Goal: Information Seeking & Learning: Find specific fact

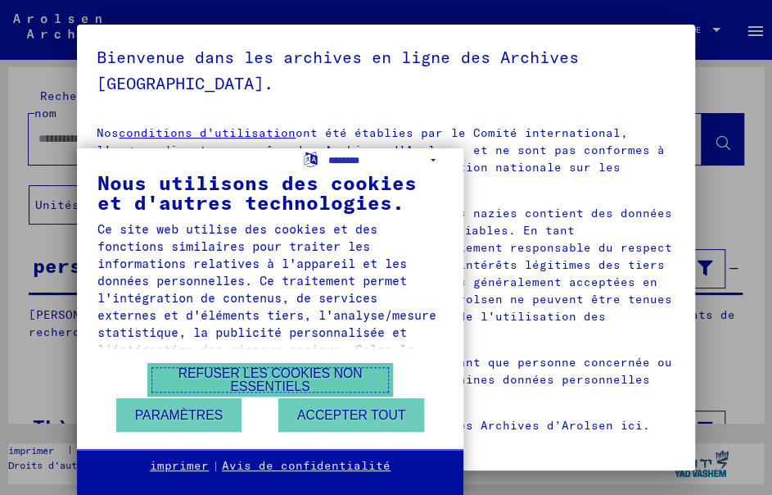
click at [246, 389] on font "Refuser les cookies non essentiels" at bounding box center [270, 379] width 184 height 27
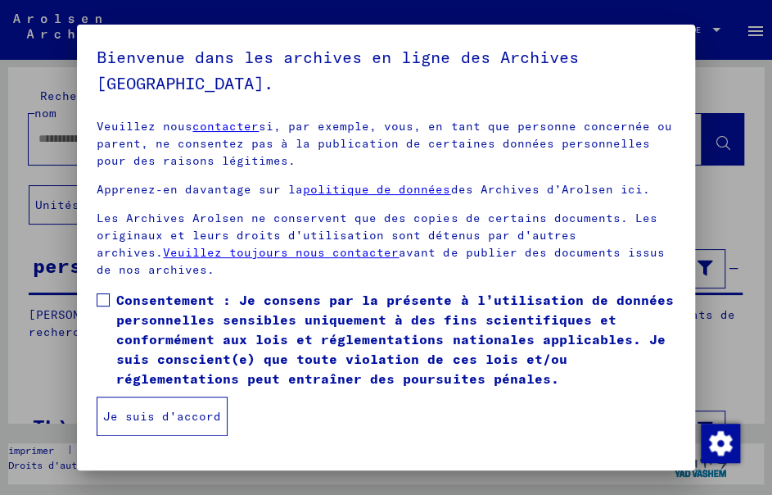
scroll to position [236, 0]
click at [111, 300] on label "Consentement : Je consens par la présente à l’utilisation de données personnell…" at bounding box center [386, 339] width 578 height 98
click at [184, 411] on font "Je suis d'accord" at bounding box center [162, 416] width 118 height 15
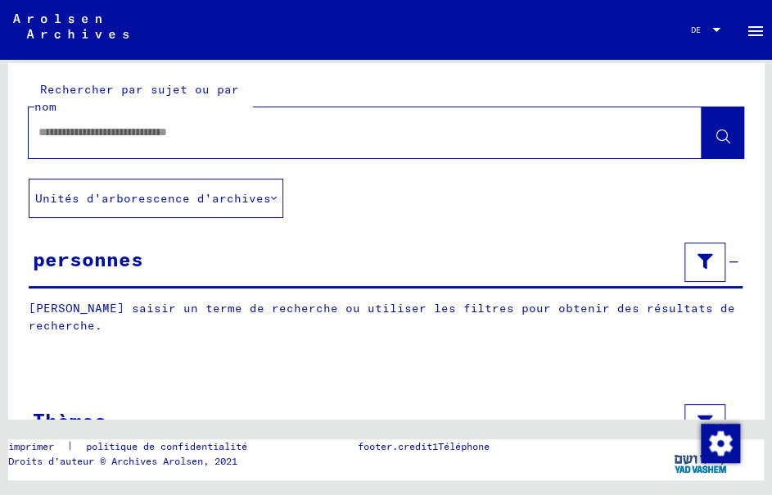
scroll to position [0, 0]
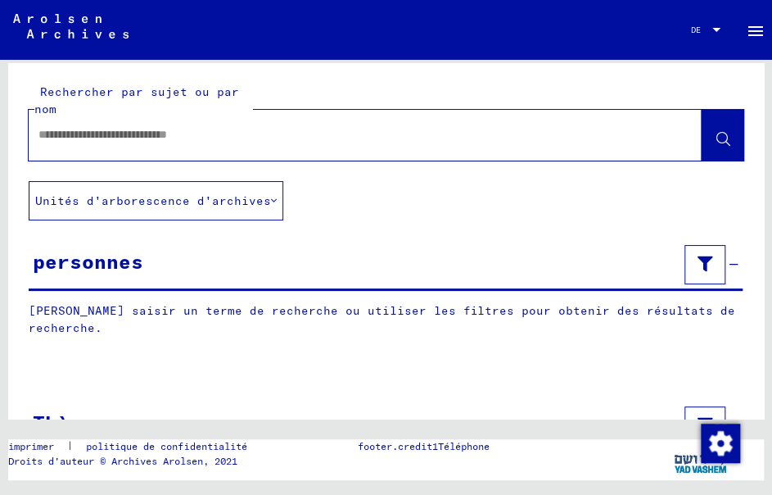
click at [305, 139] on input "text" at bounding box center [350, 134] width 624 height 17
click at [256, 204] on font "Unités d'arborescence d'archives" at bounding box center [153, 200] width 236 height 15
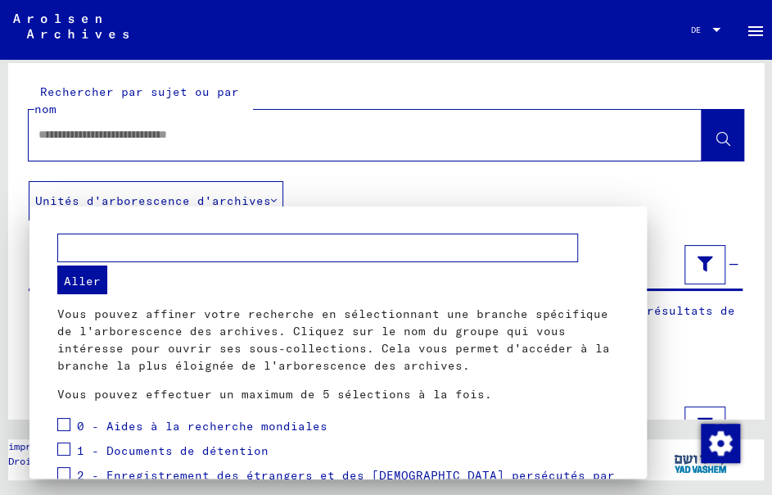
click at [348, 119] on div at bounding box center [386, 247] width 772 height 495
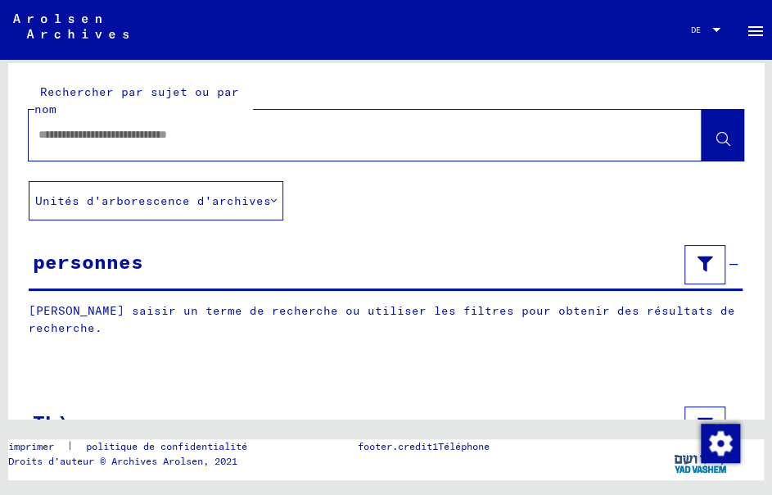
click at [413, 124] on div at bounding box center [346, 134] width 634 height 37
click at [421, 120] on div at bounding box center [346, 134] width 634 height 37
drag, startPoint x: 157, startPoint y: 115, endPoint x: 84, endPoint y: 124, distance: 73.4
click at [156, 115] on div "Rechercher par sujet ou par nom" at bounding box center [143, 101] width 218 height 34
click at [67, 126] on input "text" at bounding box center [350, 134] width 624 height 17
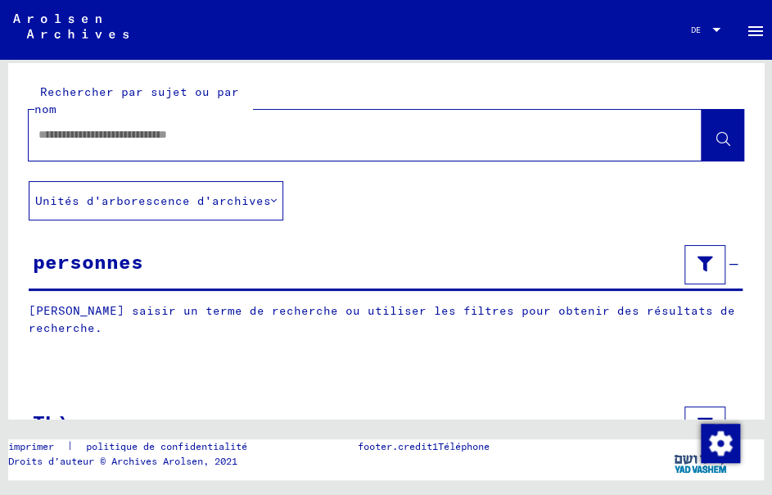
click at [53, 139] on input "text" at bounding box center [350, 134] width 624 height 17
type input "**********"
click at [716, 142] on icon at bounding box center [723, 140] width 14 height 14
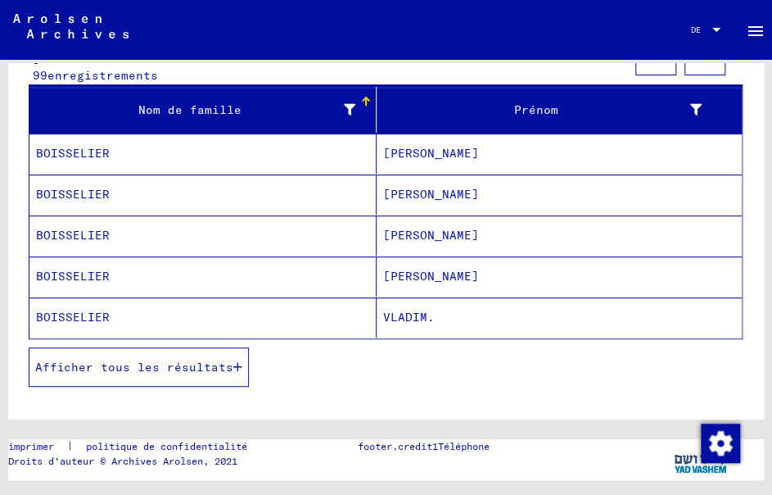
scroll to position [327, 0]
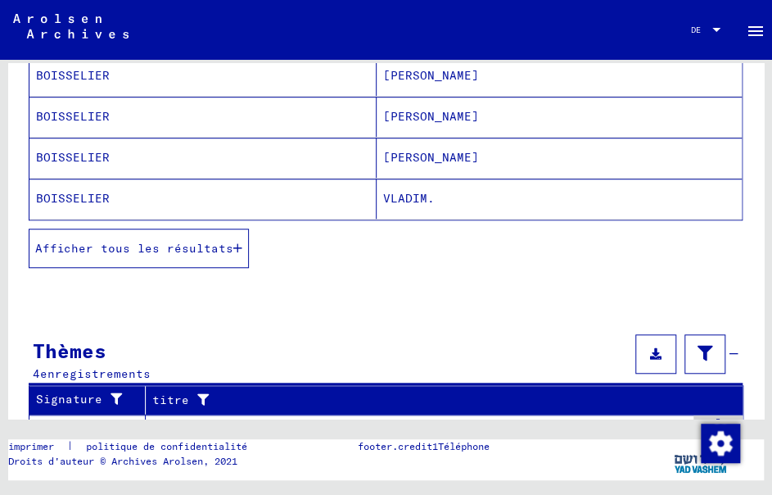
click at [193, 242] on font "Afficher tous les résultats" at bounding box center [134, 248] width 198 height 15
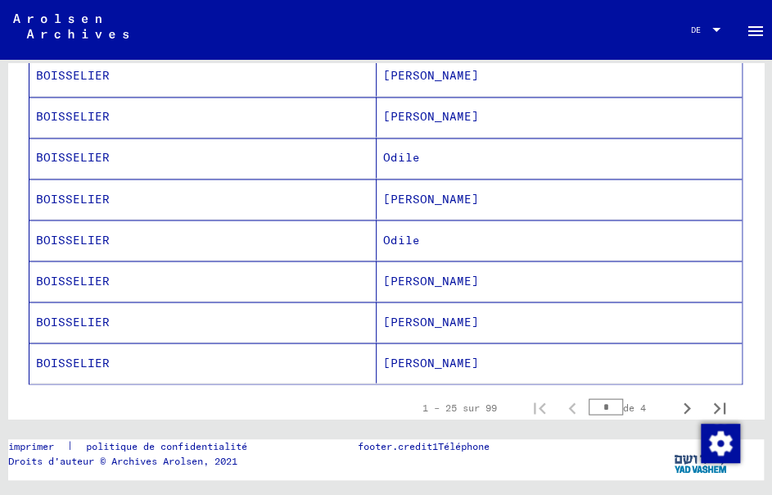
scroll to position [982, 0]
click at [391, 314] on font "[PERSON_NAME]" at bounding box center [431, 321] width 96 height 15
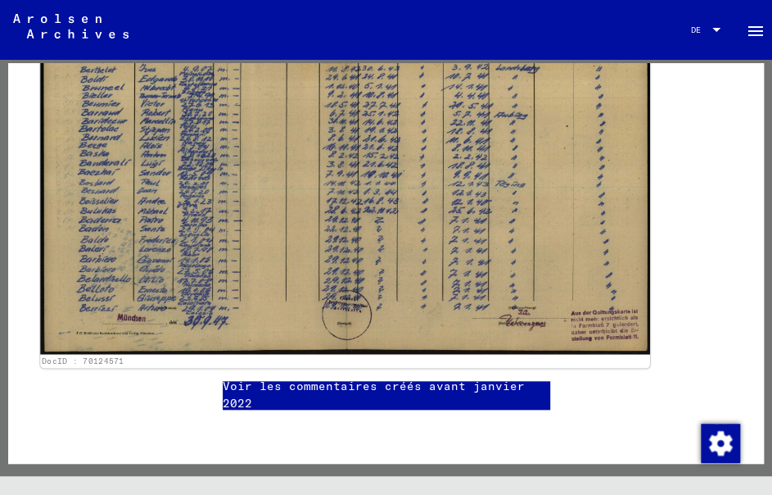
scroll to position [573, 0]
click at [282, 149] on img at bounding box center [344, 137] width 609 height 433
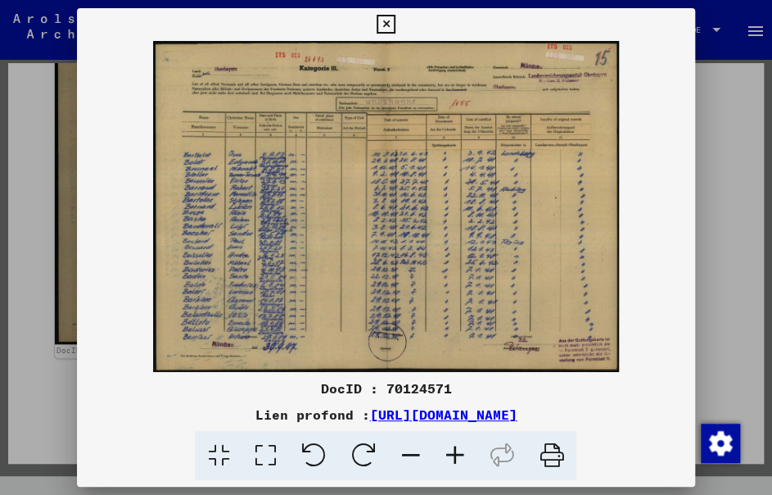
click at [258, 452] on icon at bounding box center [265, 456] width 47 height 50
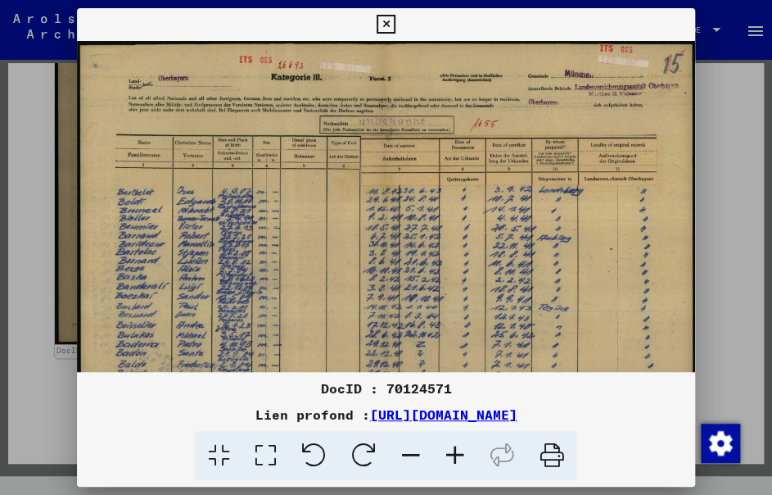
click at [229, 457] on icon at bounding box center [218, 456] width 47 height 50
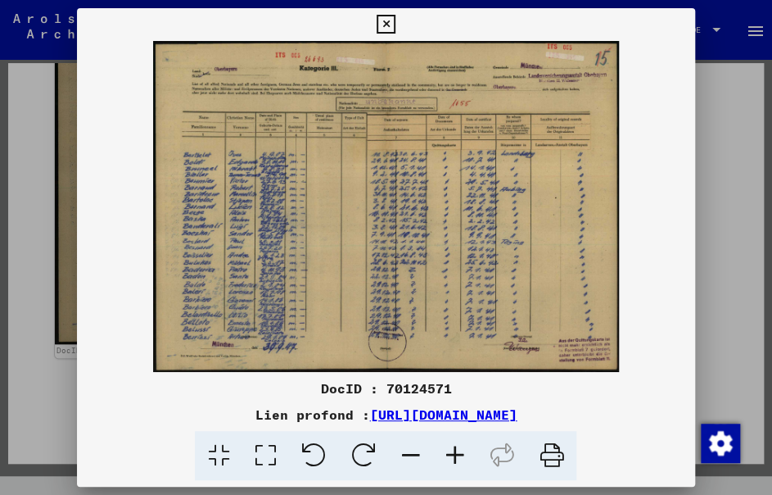
click at [451, 454] on icon at bounding box center [454, 456] width 44 height 50
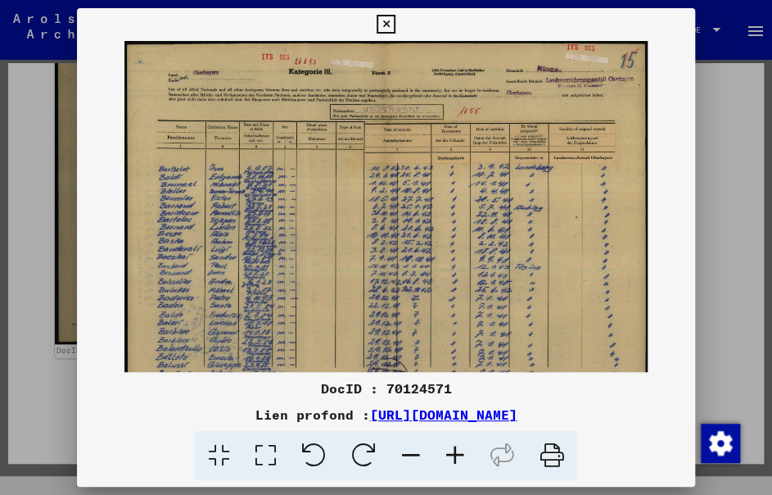
click at [451, 454] on icon at bounding box center [454, 456] width 44 height 50
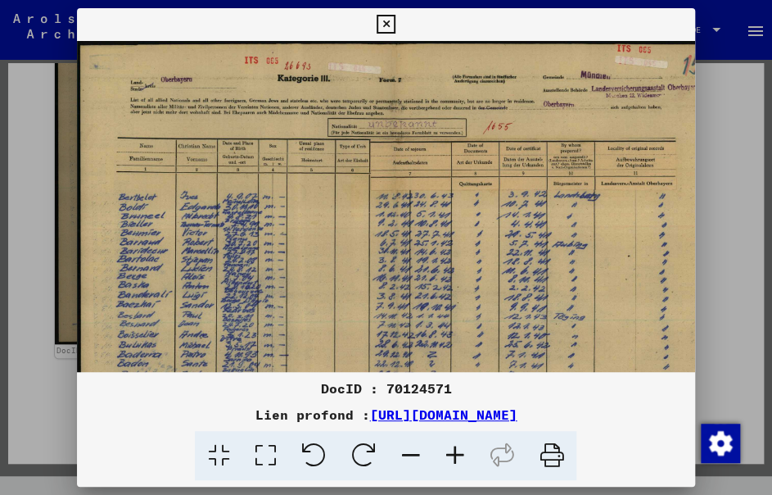
click at [451, 454] on icon at bounding box center [454, 456] width 44 height 50
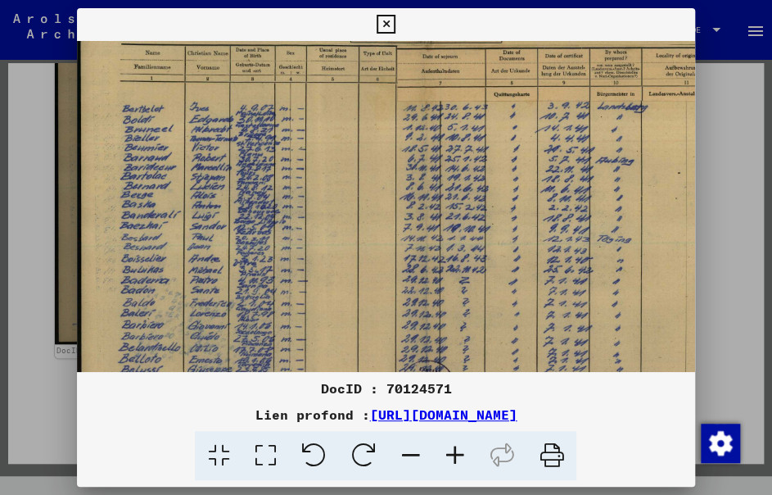
scroll to position [137, 0]
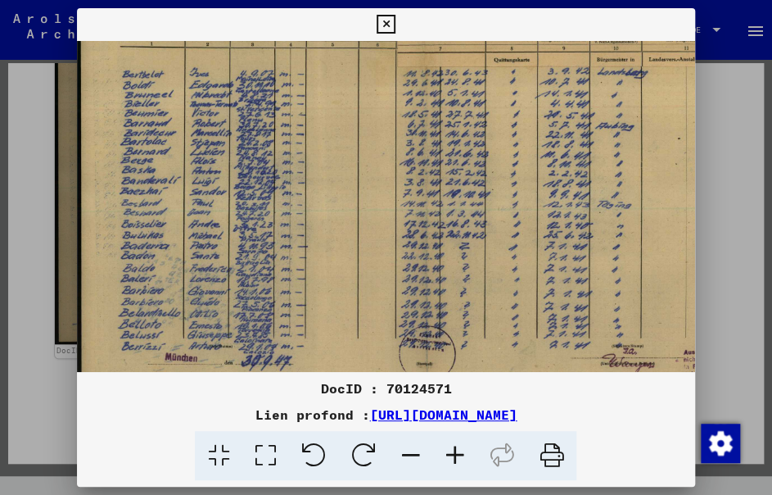
drag, startPoint x: 329, startPoint y: 321, endPoint x: 413, endPoint y: 184, distance: 160.2
click at [413, 184] on img at bounding box center [425, 151] width 696 height 495
click at [459, 458] on icon at bounding box center [454, 456] width 44 height 50
click at [459, 457] on icon at bounding box center [454, 456] width 44 height 50
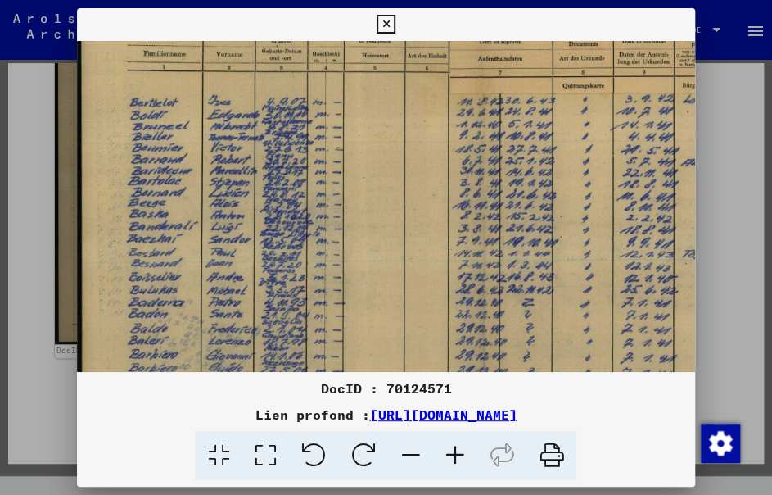
click at [459, 457] on icon at bounding box center [454, 456] width 44 height 50
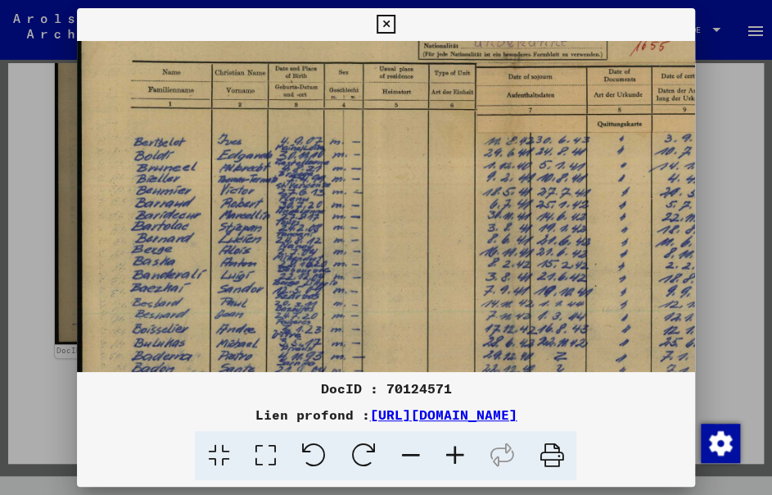
scroll to position [111, 0]
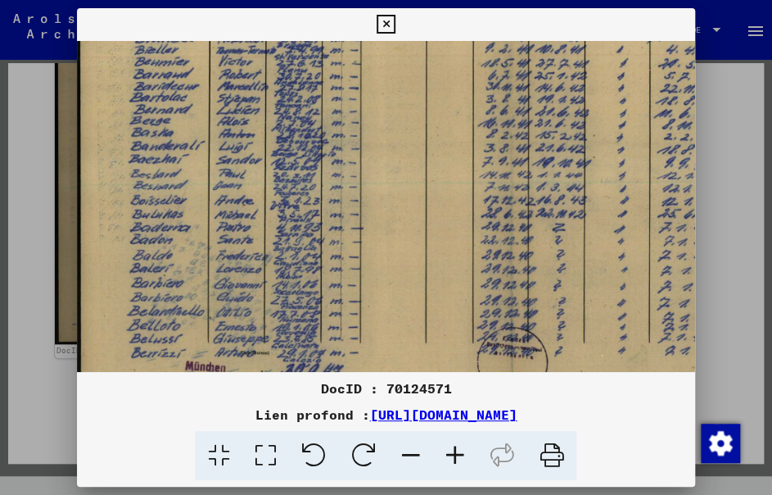
drag, startPoint x: 284, startPoint y: 151, endPoint x: 282, endPoint y: 47, distance: 104.0
click at [282, 47] on img at bounding box center [509, 109] width 869 height 617
click at [466, 454] on icon at bounding box center [454, 456] width 44 height 50
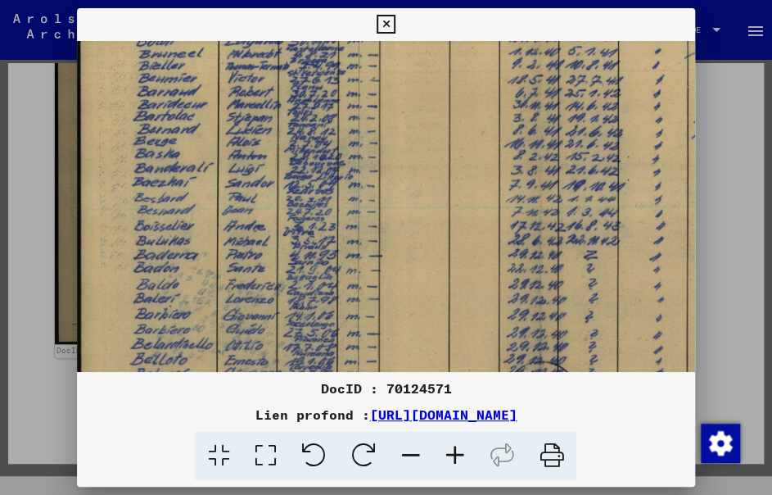
click at [466, 454] on icon at bounding box center [454, 456] width 44 height 50
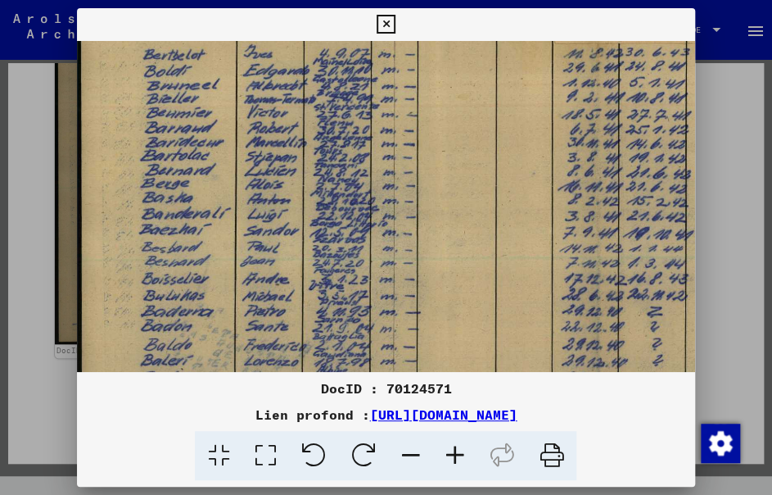
click at [466, 454] on icon at bounding box center [454, 456] width 44 height 50
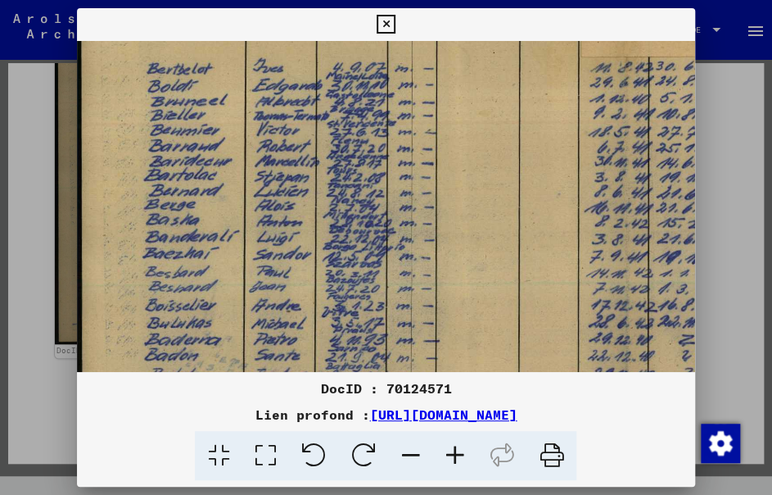
click at [466, 454] on icon at bounding box center [454, 456] width 44 height 50
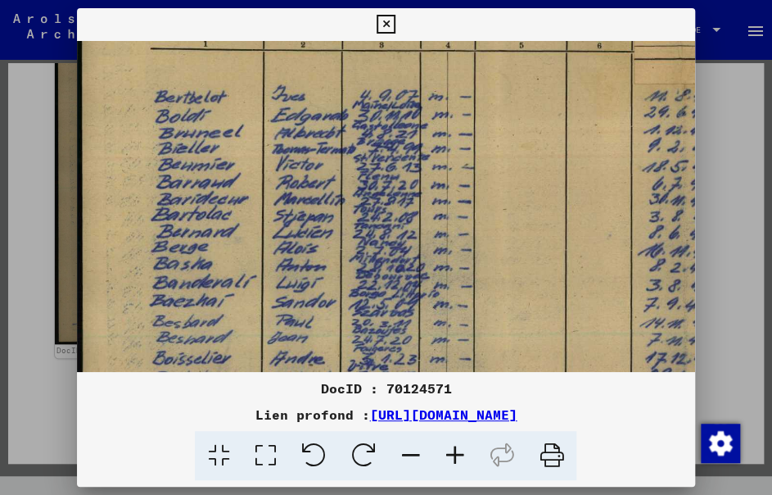
click at [466, 454] on icon at bounding box center [454, 456] width 44 height 50
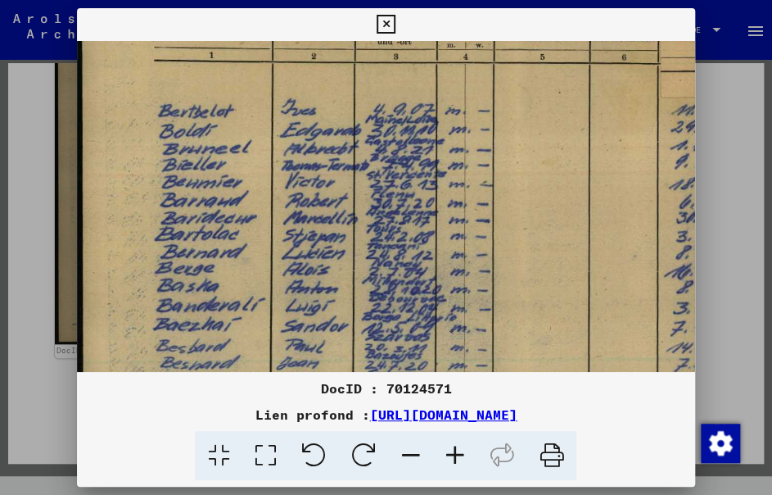
click at [463, 452] on icon at bounding box center [454, 456] width 44 height 50
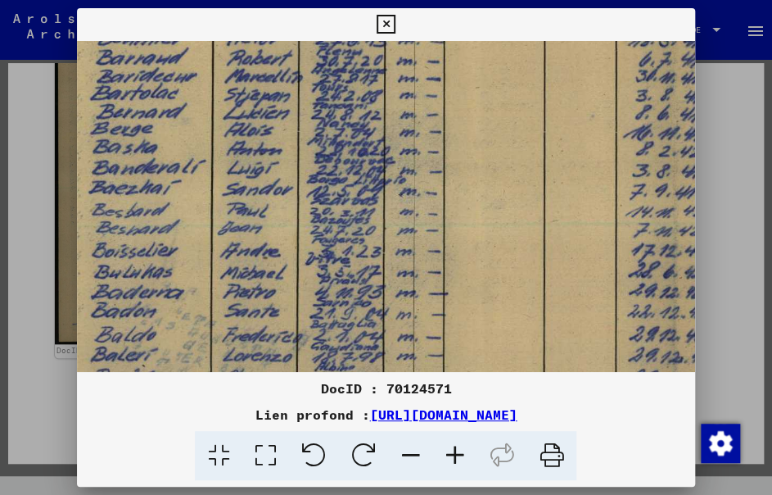
drag, startPoint x: 358, startPoint y: 291, endPoint x: 285, endPoint y: 120, distance: 186.0
click at [285, 120] on img at bounding box center [672, 112] width 1330 height 945
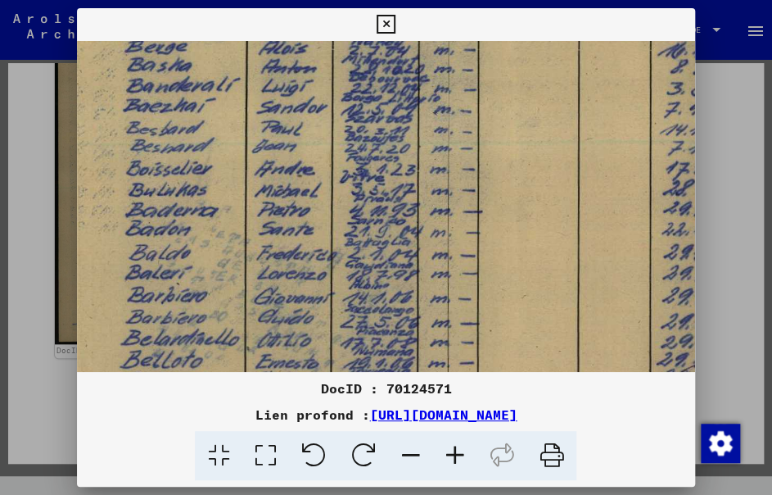
drag, startPoint x: 305, startPoint y: 195, endPoint x: 332, endPoint y: 142, distance: 60.1
click at [332, 142] on img at bounding box center [707, 29] width 1330 height 945
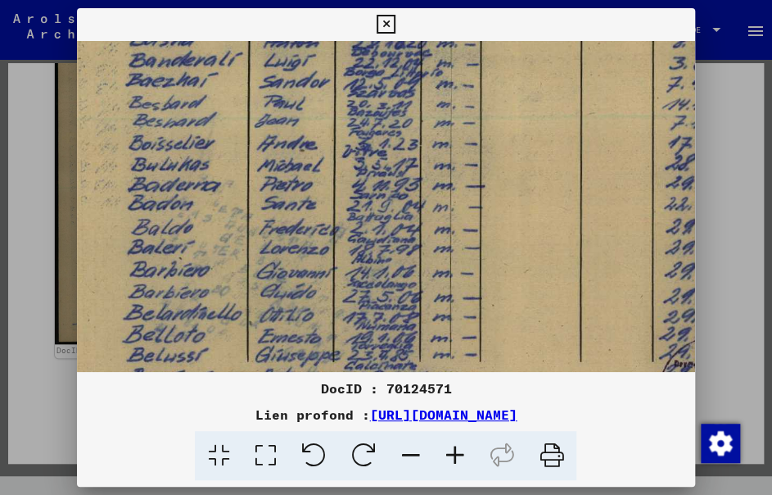
scroll to position [509, 33]
drag, startPoint x: 196, startPoint y: 101, endPoint x: 178, endPoint y: 143, distance: 46.6
click at [178, 143] on img at bounding box center [709, 4] width 1330 height 945
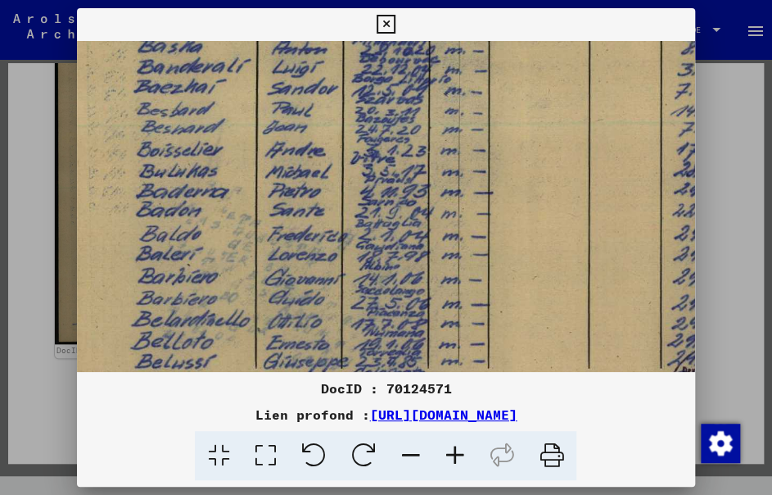
drag, startPoint x: 154, startPoint y: 272, endPoint x: 159, endPoint y: 335, distance: 63.2
click at [159, 335] on img at bounding box center [717, 11] width 1330 height 945
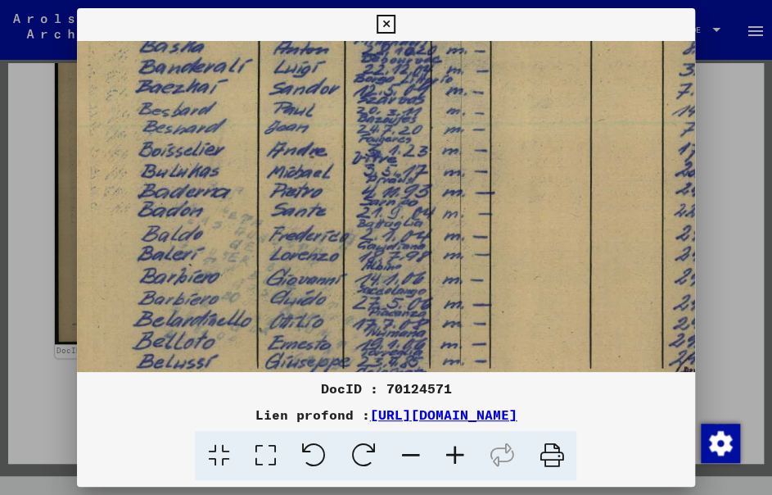
scroll to position [440, 20]
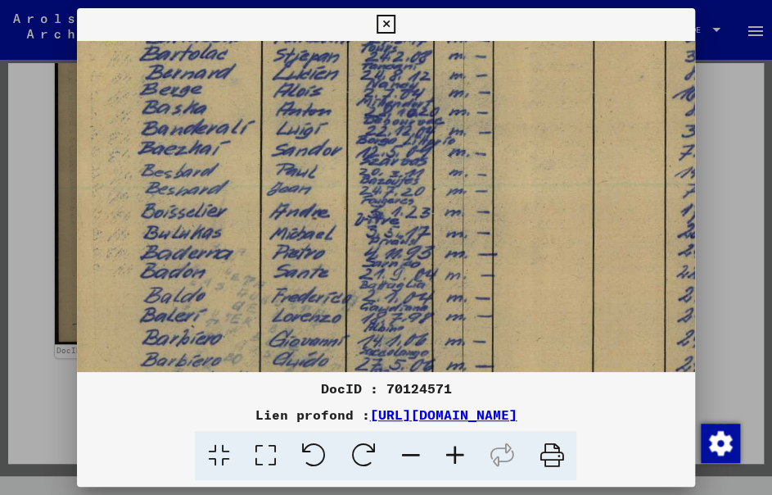
drag, startPoint x: 157, startPoint y: 133, endPoint x: 160, endPoint y: 157, distance: 24.7
click at [160, 157] on img at bounding box center [721, 72] width 1330 height 945
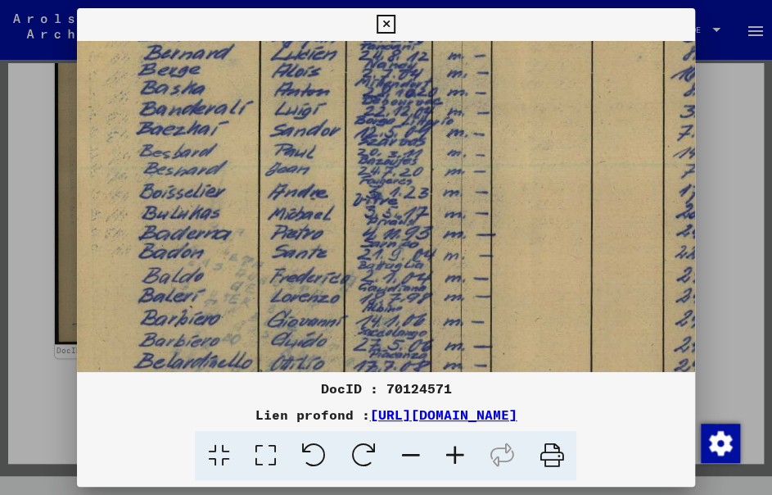
drag, startPoint x: 182, startPoint y: 207, endPoint x: 215, endPoint y: 193, distance: 36.3
click at [175, 177] on img at bounding box center [720, 53] width 1330 height 945
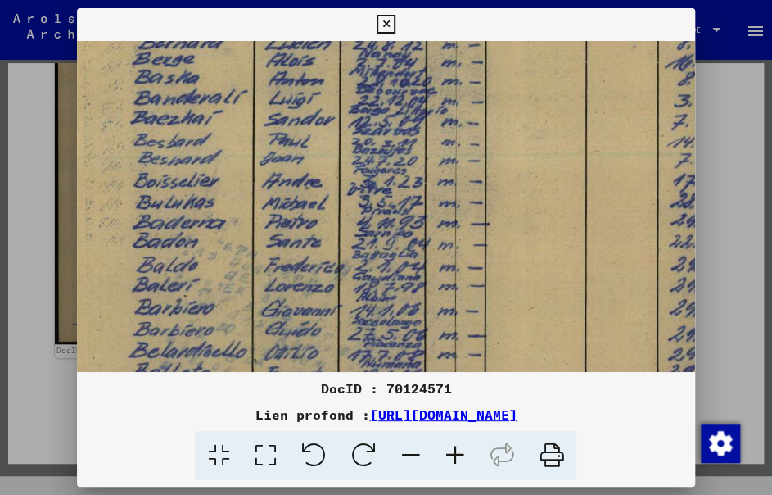
drag, startPoint x: 555, startPoint y: 460, endPoint x: 628, endPoint y: 441, distance: 75.3
click at [557, 460] on icon at bounding box center [551, 456] width 50 height 50
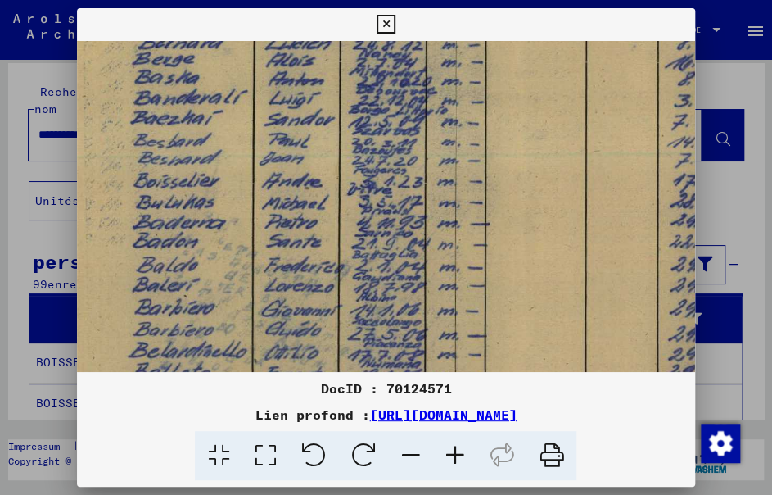
scroll to position [471, 29]
click at [561, 454] on icon at bounding box center [551, 456] width 50 height 50
click at [391, 24] on icon at bounding box center [386, 25] width 19 height 20
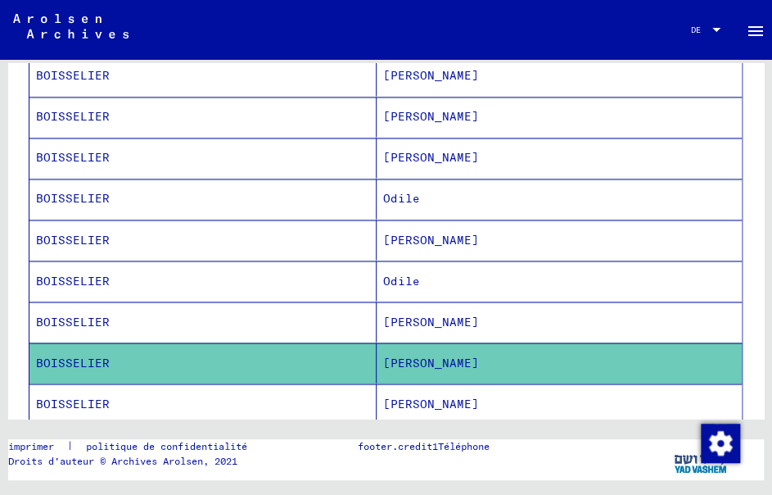
scroll to position [982, 0]
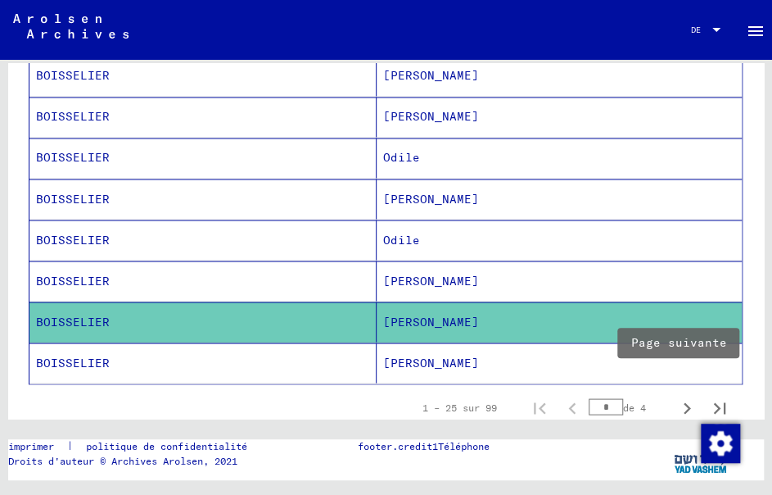
click at [675, 396] on icon "Page suivante" at bounding box center [686, 407] width 23 height 23
type input "*"
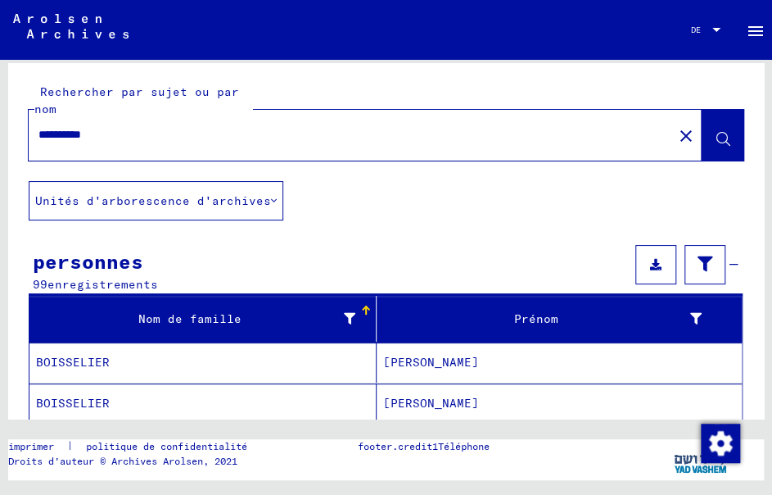
scroll to position [0, 0]
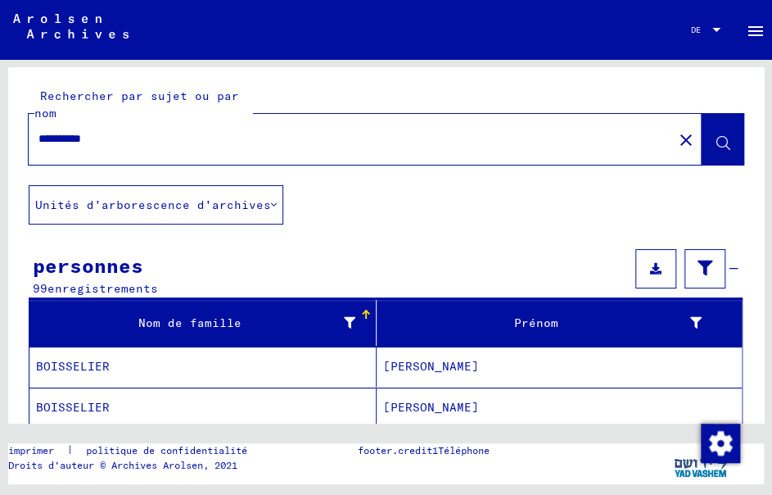
click at [296, 144] on input "**********" at bounding box center [350, 138] width 624 height 17
type input "**********"
click at [702, 148] on button at bounding box center [723, 139] width 42 height 51
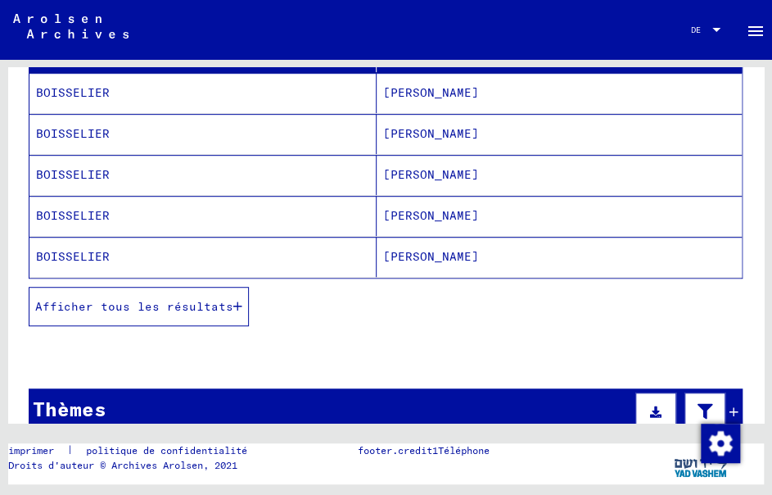
scroll to position [246, 0]
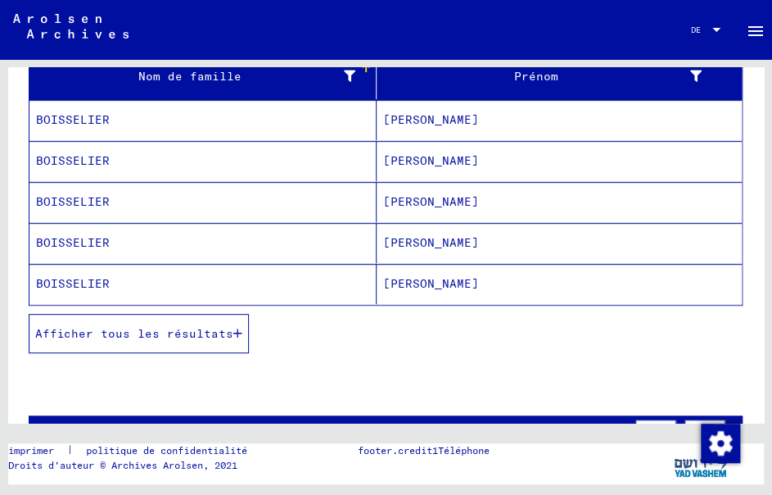
click at [346, 119] on mat-cell "BOISSELIER" at bounding box center [202, 120] width 347 height 40
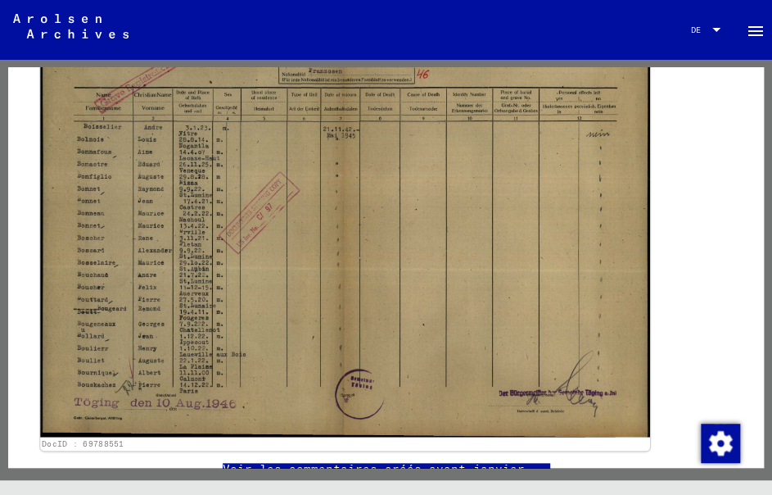
scroll to position [409, 0]
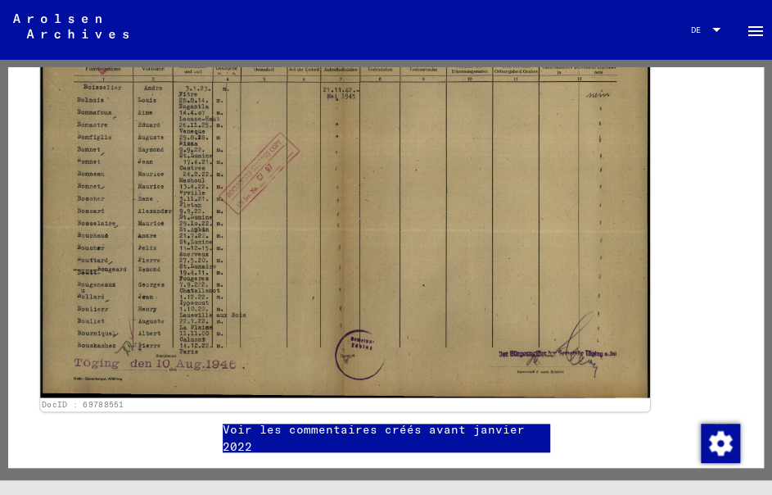
click at [214, 309] on img at bounding box center [344, 180] width 609 height 433
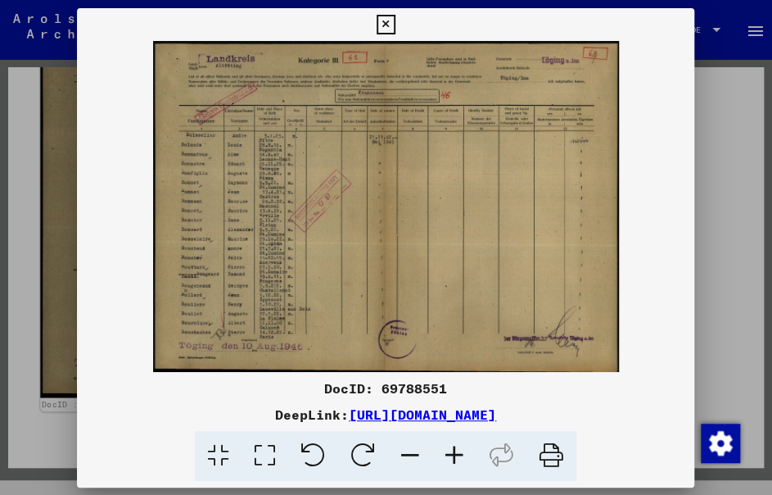
scroll to position [409, 0]
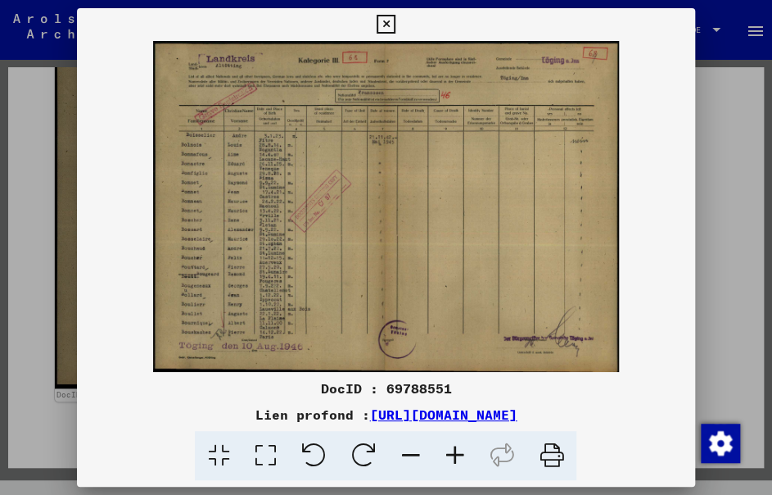
click at [457, 469] on icon at bounding box center [454, 456] width 44 height 50
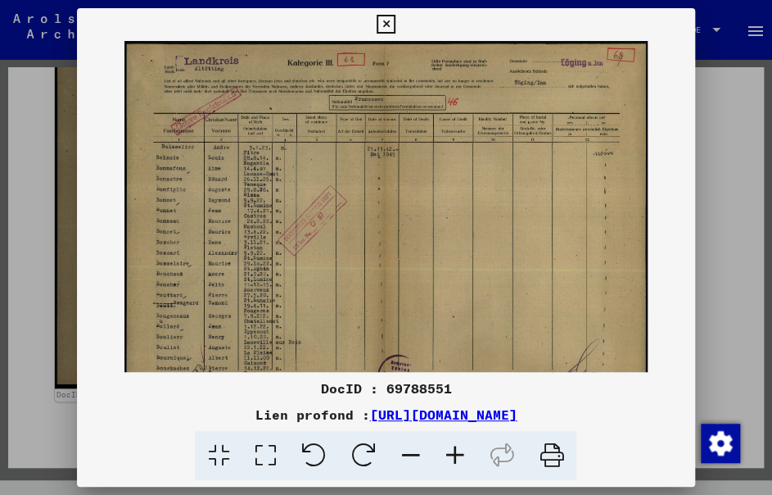
click at [457, 469] on icon at bounding box center [454, 456] width 44 height 50
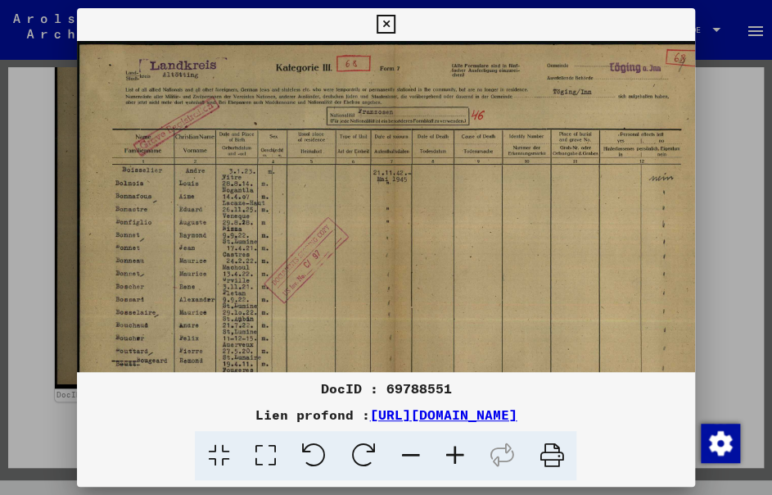
click at [454, 469] on icon at bounding box center [454, 456] width 44 height 50
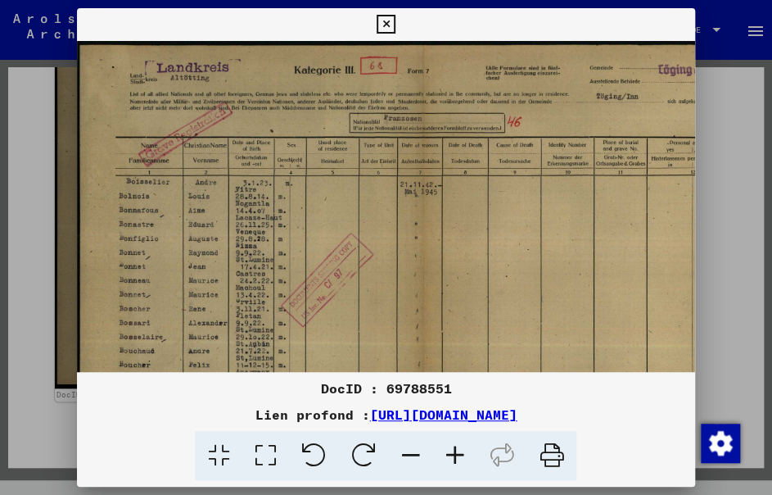
click at [451, 467] on icon at bounding box center [454, 456] width 44 height 50
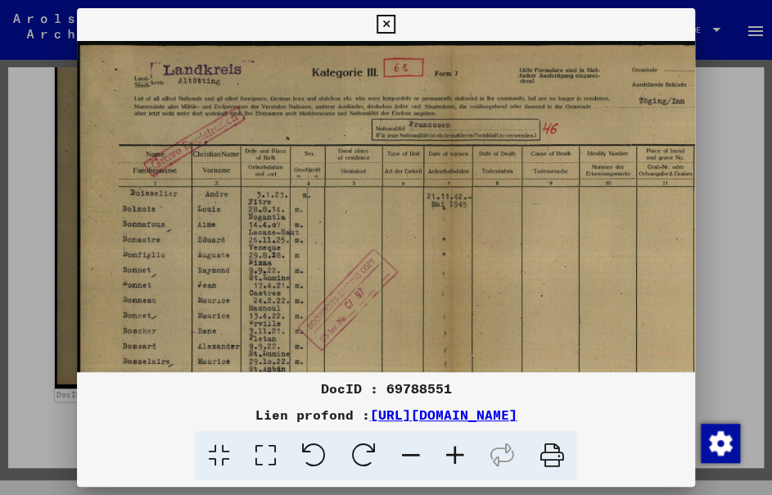
click at [451, 467] on icon at bounding box center [454, 456] width 44 height 50
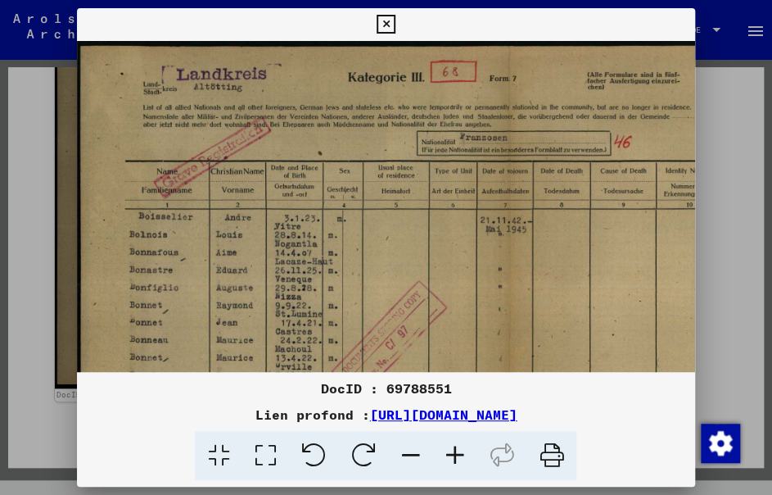
click at [451, 467] on icon at bounding box center [454, 456] width 44 height 50
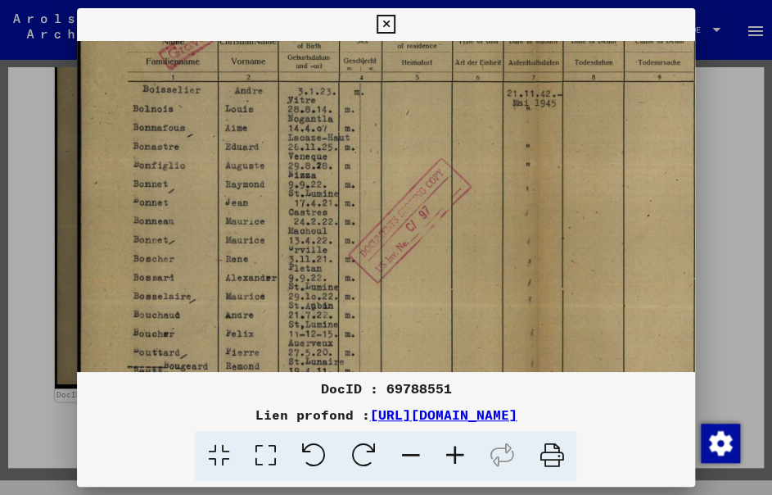
scroll to position [141, 0]
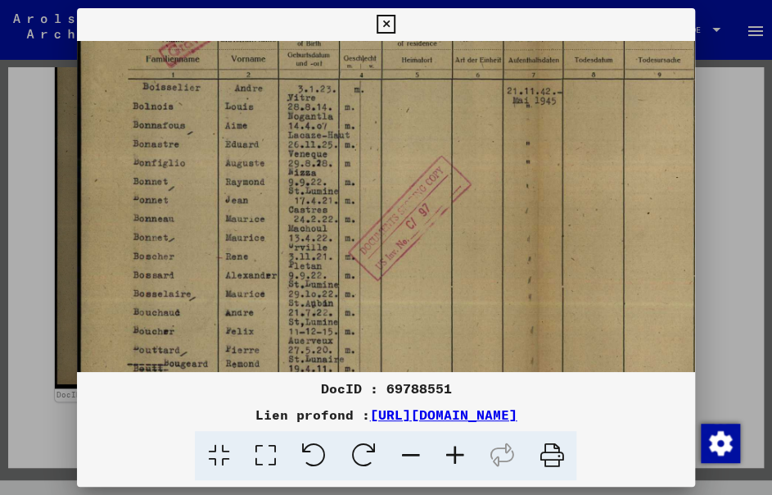
drag, startPoint x: 323, startPoint y: 219, endPoint x: 354, endPoint y: 133, distance: 91.1
click at [354, 133] on img at bounding box center [540, 229] width 927 height 658
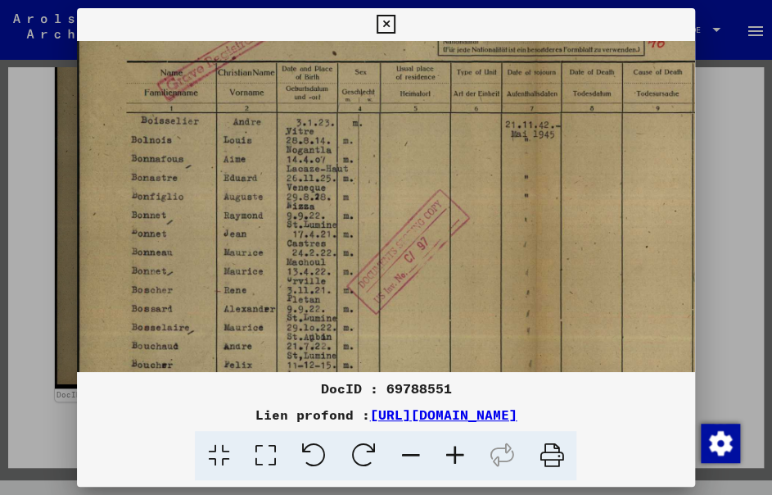
scroll to position [107, 2]
drag, startPoint x: 314, startPoint y: 100, endPoint x: 312, endPoint y: 135, distance: 35.2
click at [312, 135] on img at bounding box center [538, 263] width 927 height 658
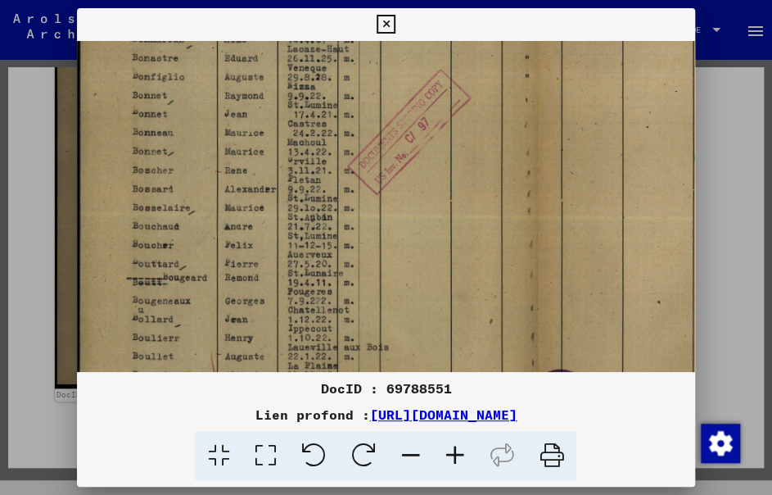
scroll to position [228, 1]
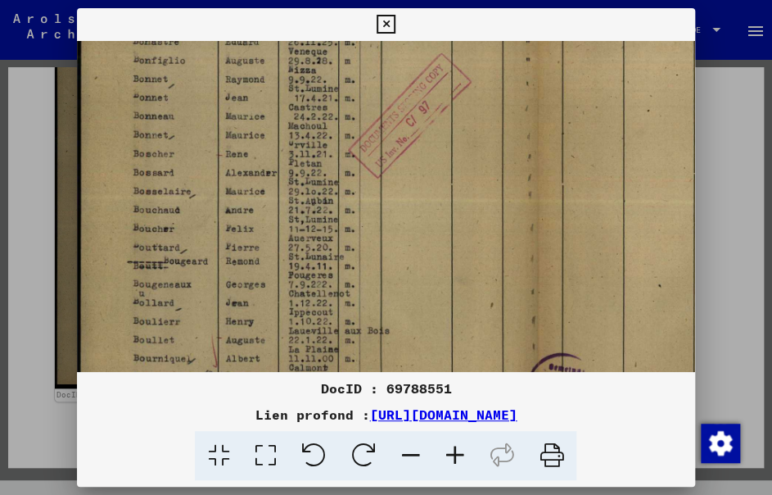
drag, startPoint x: 299, startPoint y: 240, endPoint x: 305, endPoint y: 100, distance: 140.2
click at [305, 100] on img at bounding box center [540, 127] width 927 height 658
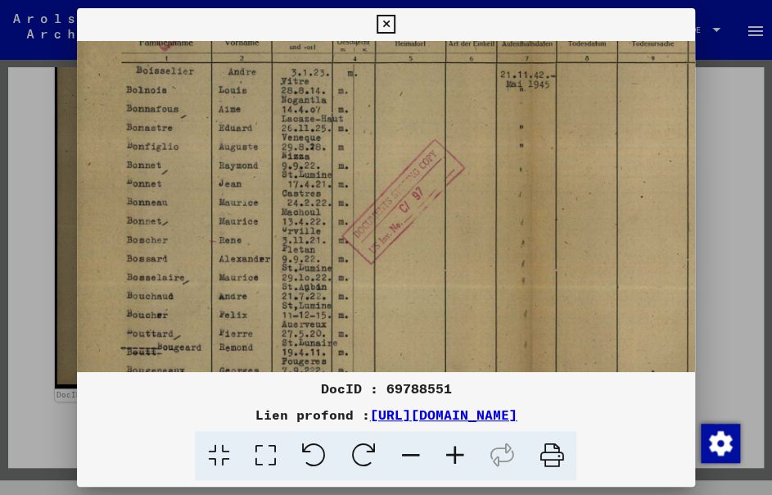
scroll to position [156, 7]
drag, startPoint x: 288, startPoint y: 200, endPoint x: 293, endPoint y: 273, distance: 73.8
click at [293, 273] on img at bounding box center [533, 214] width 927 height 658
click at [386, 25] on icon at bounding box center [386, 25] width 19 height 20
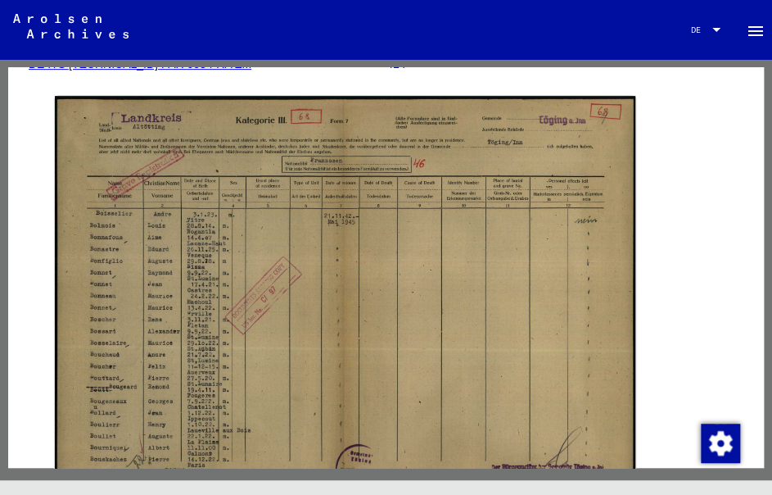
scroll to position [163, 0]
